Goal: Information Seeking & Learning: Learn about a topic

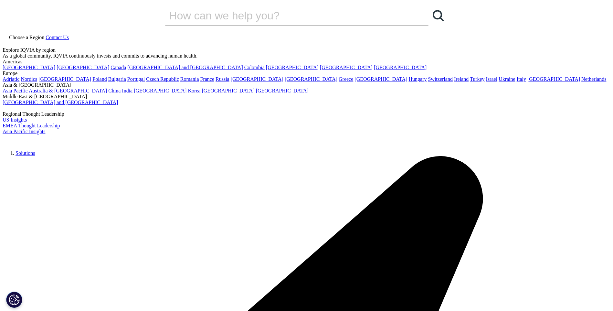
drag, startPoint x: 475, startPoint y: 168, endPoint x: 473, endPoint y: 165, distance: 3.6
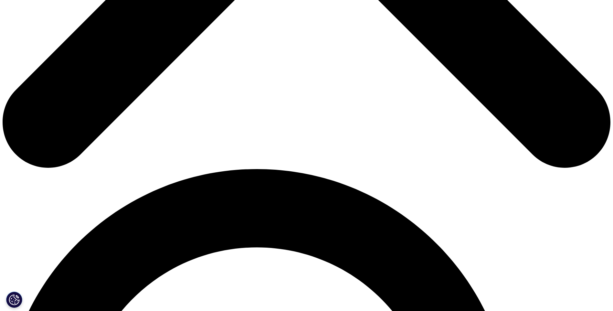
scroll to position [452, 0]
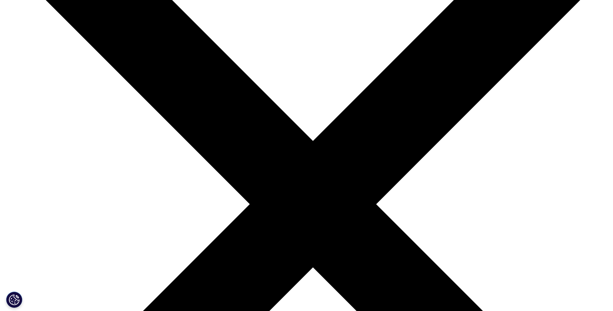
scroll to position [2760, 0]
